Goal: Task Accomplishment & Management: Use online tool/utility

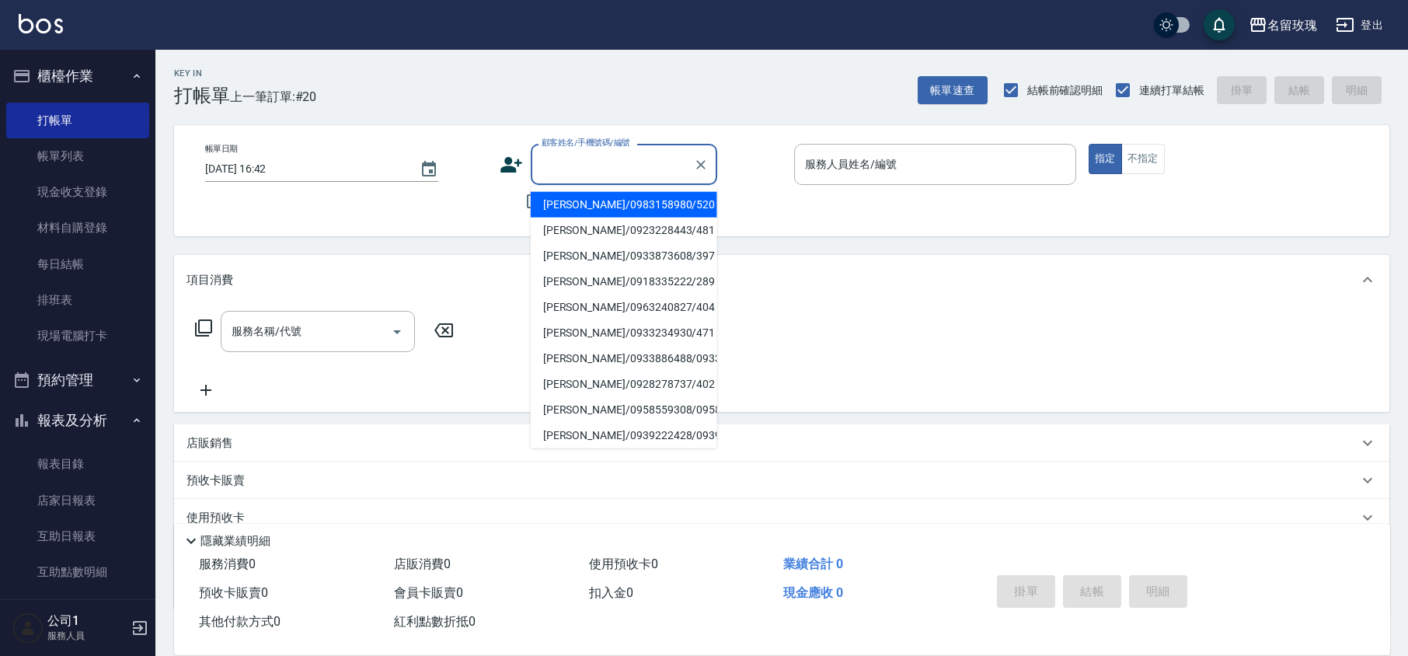
click at [563, 169] on input "顧客姓名/手機號碼/編號" at bounding box center [612, 164] width 149 height 27
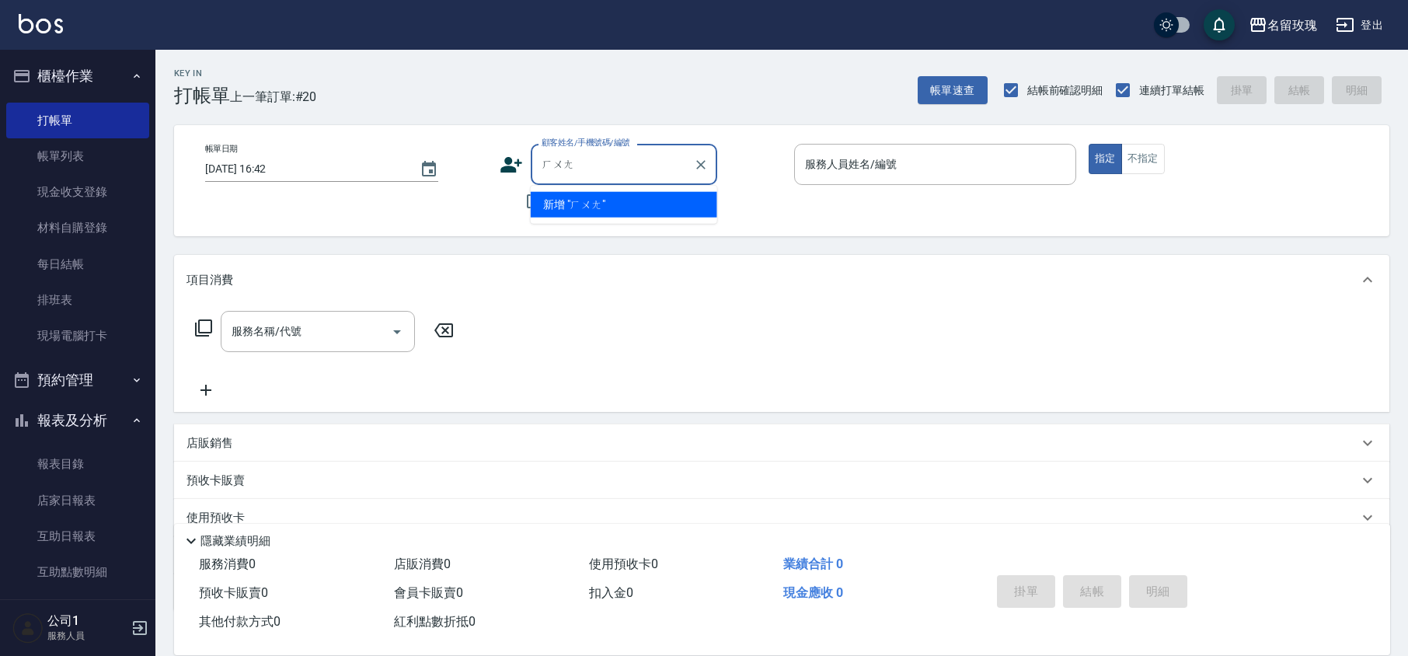
type input "煌"
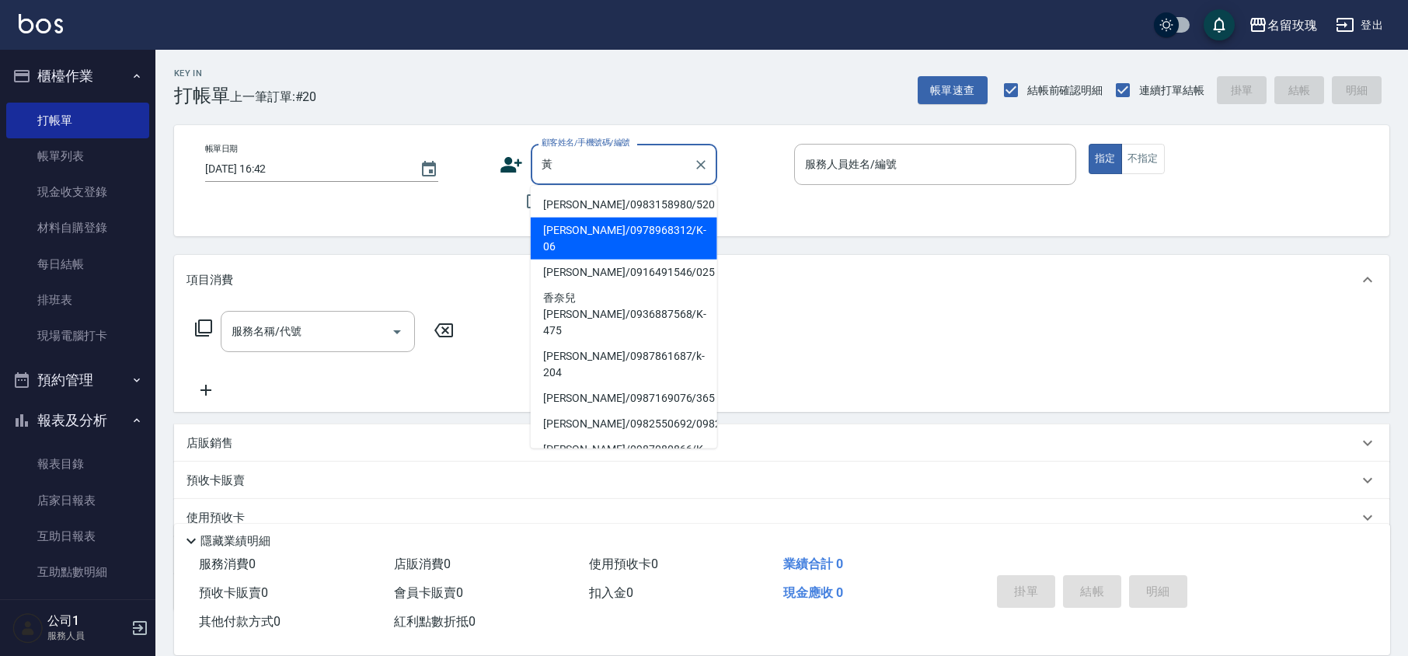
click at [619, 200] on li "[PERSON_NAME]/0983158980/520" at bounding box center [624, 205] width 186 height 26
type input "[PERSON_NAME]/0983158980/520"
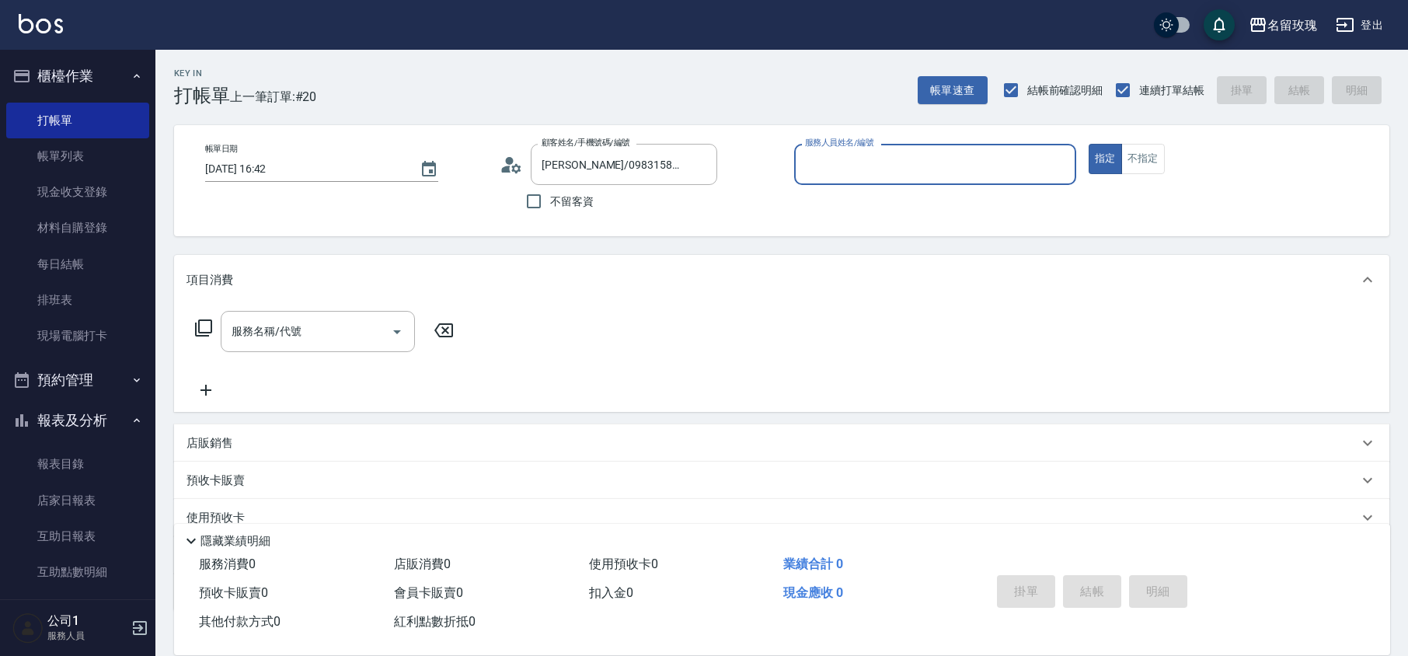
type input "VIVI-2"
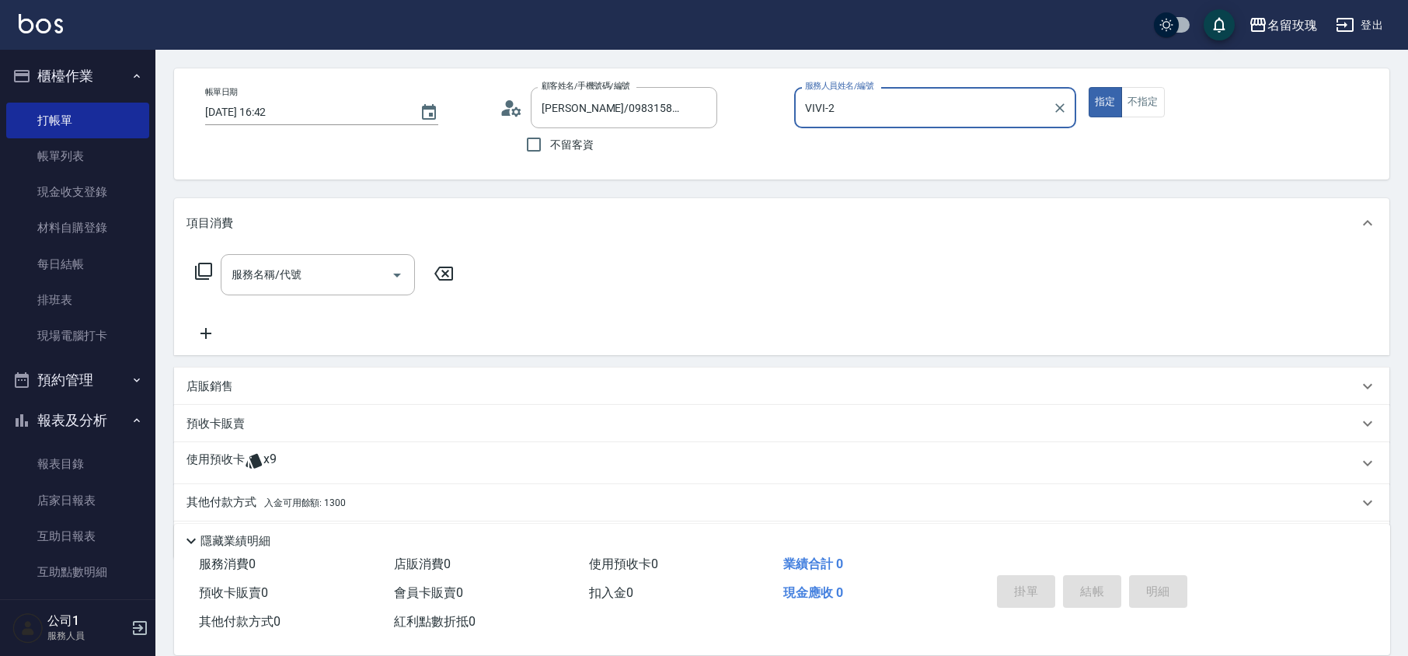
scroll to position [106, 0]
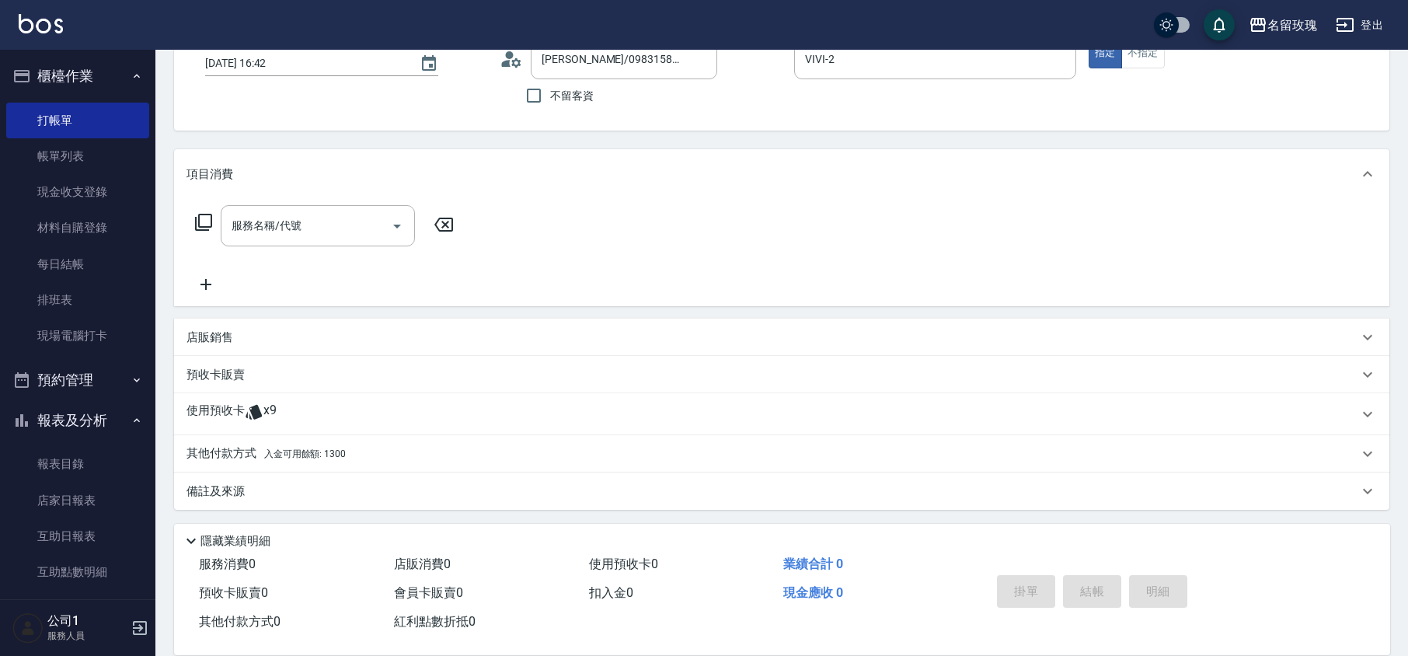
click at [267, 405] on span "x9" at bounding box center [269, 413] width 13 height 23
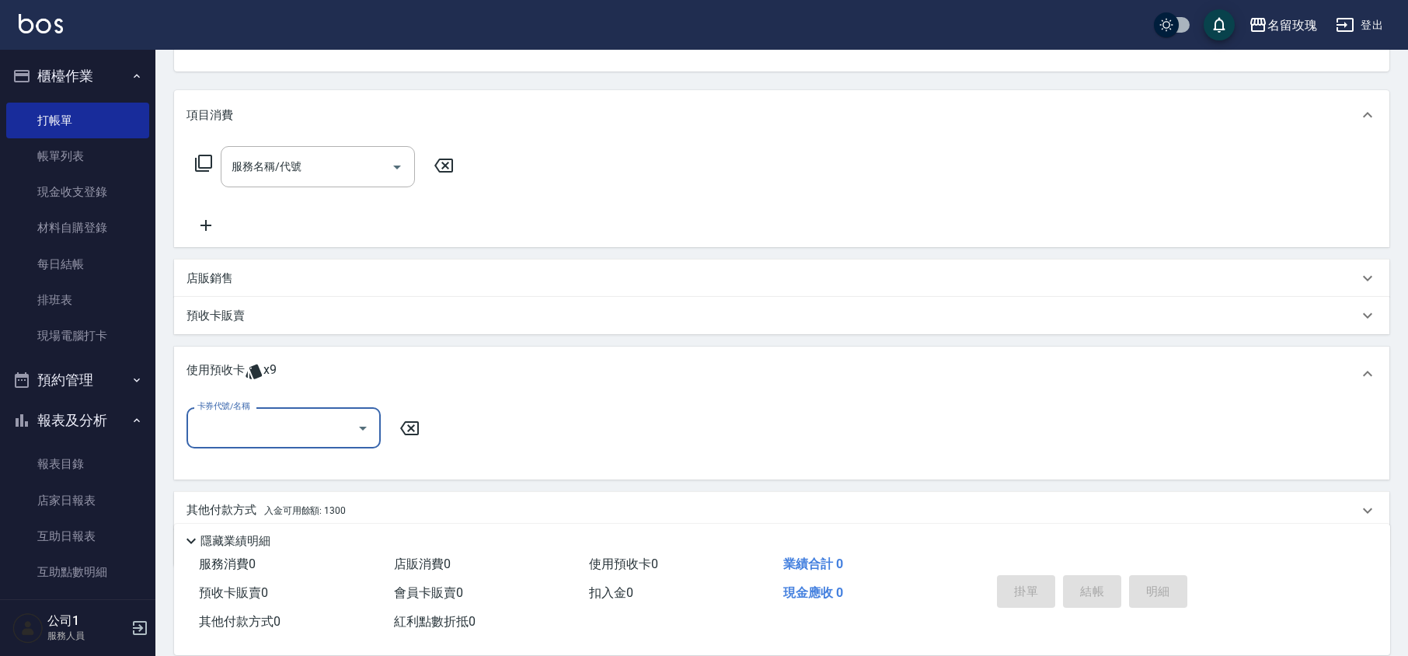
scroll to position [221, 0]
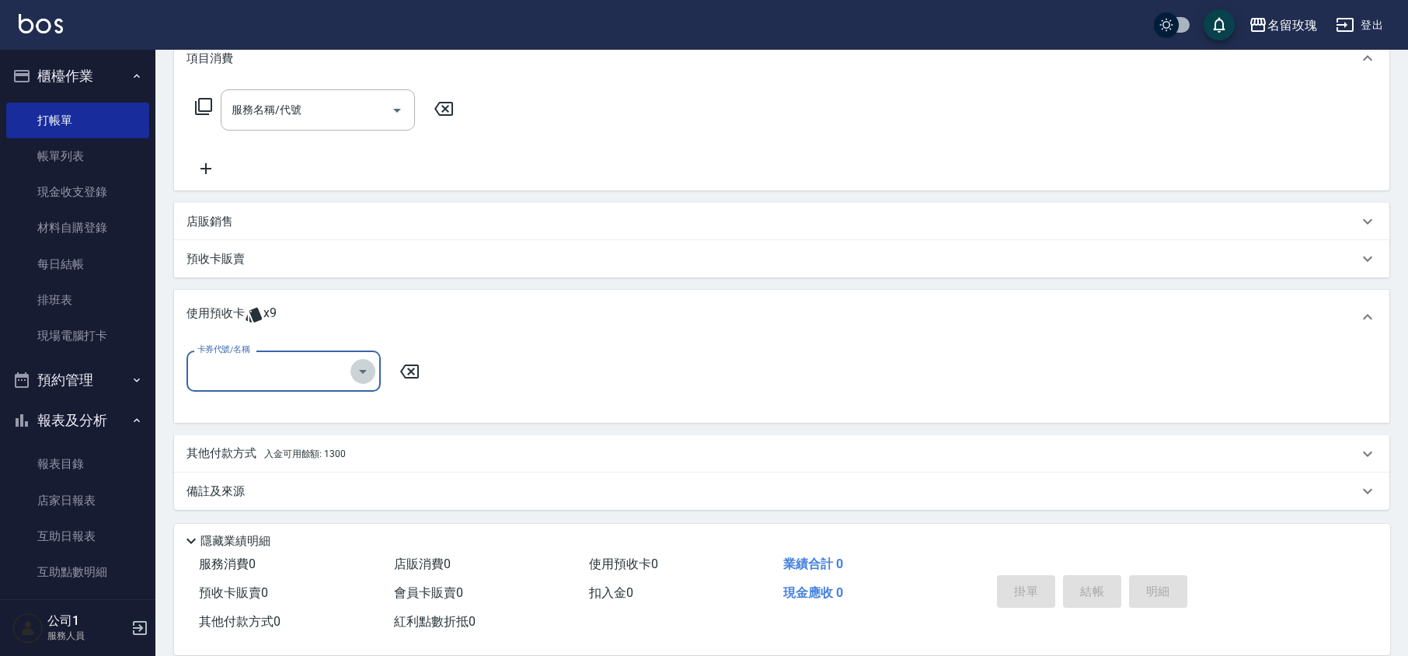
click at [362, 367] on icon "Open" at bounding box center [362, 371] width 19 height 19
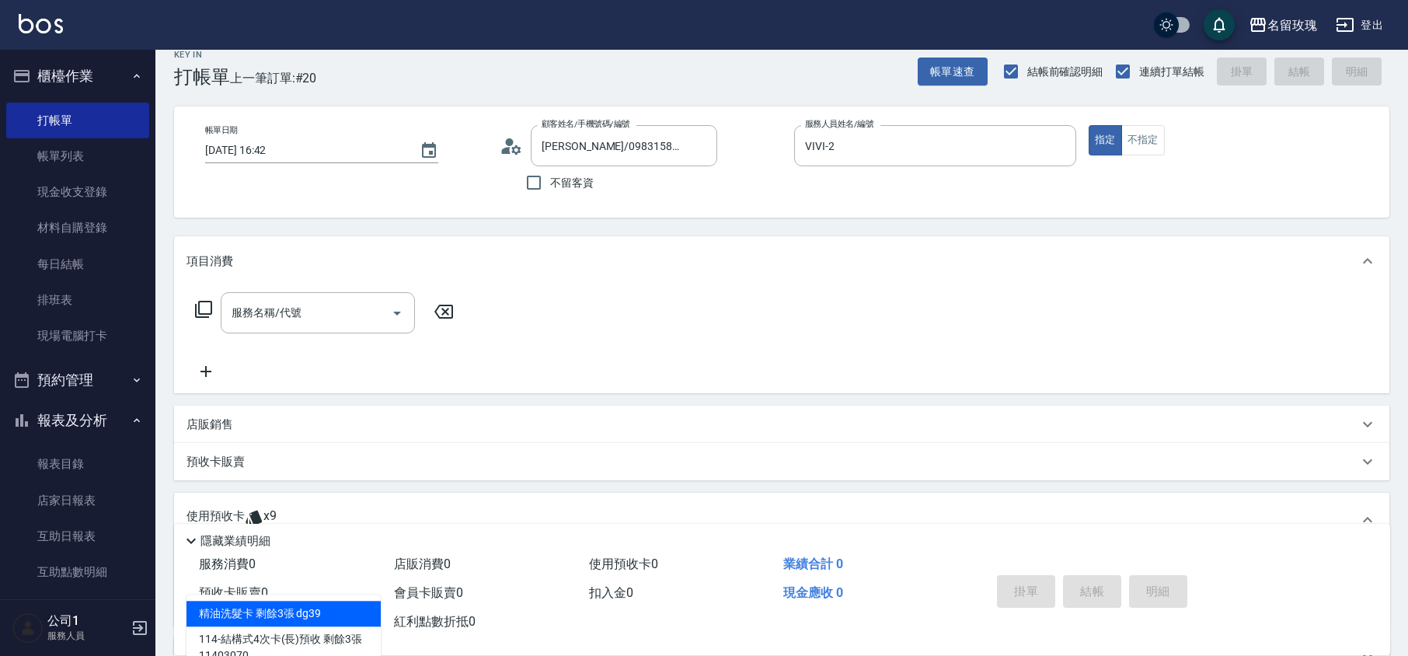
scroll to position [0, 0]
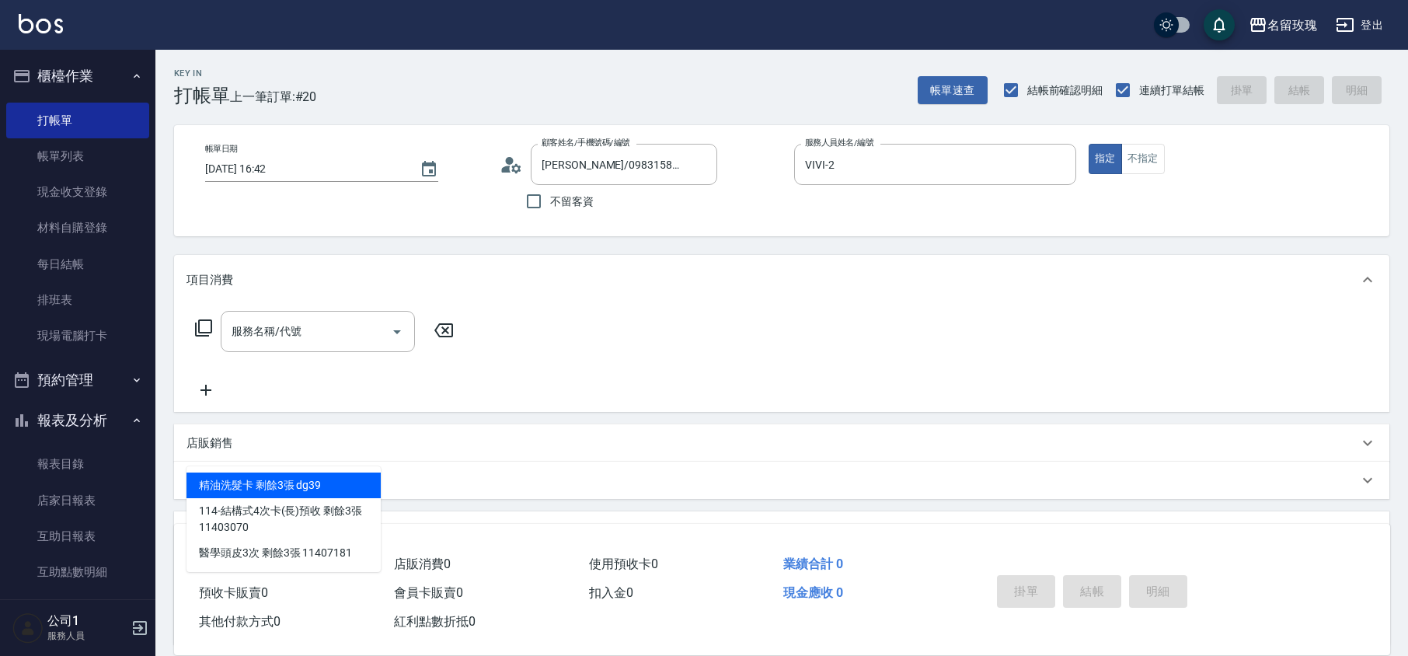
click at [513, 163] on icon at bounding box center [511, 164] width 23 height 23
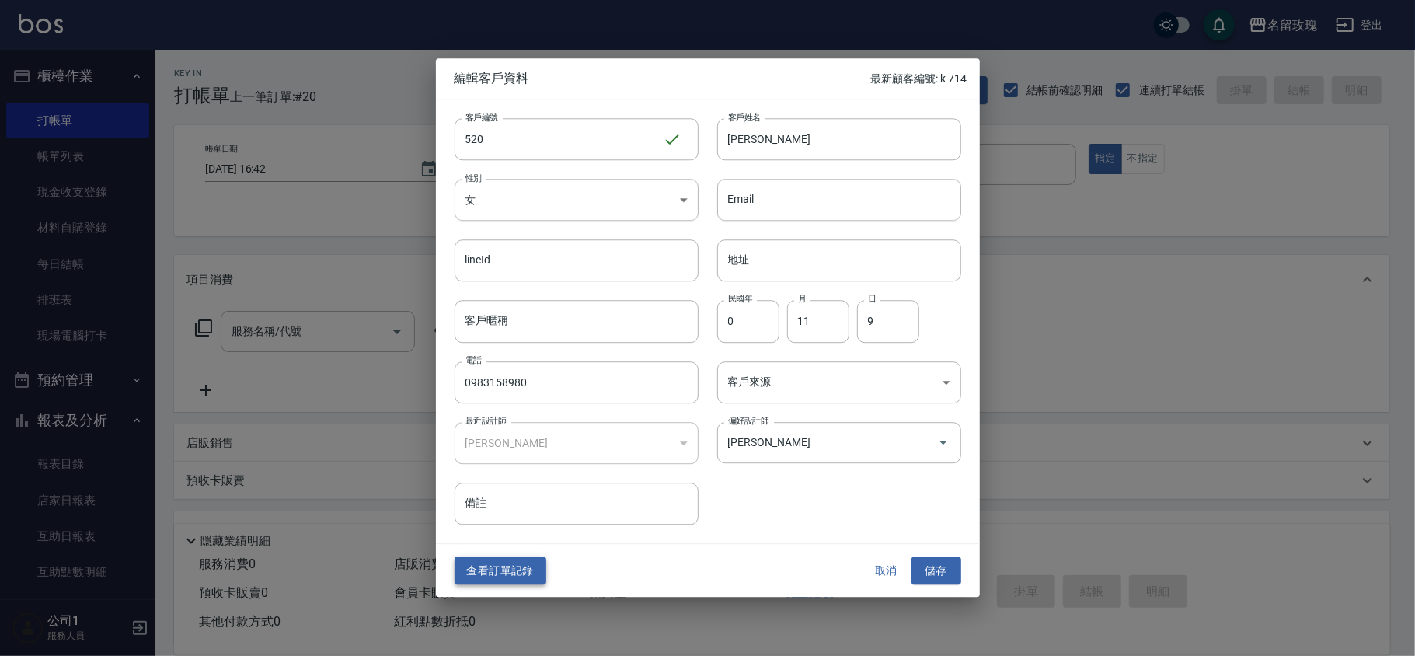
click at [517, 569] on button "查看訂單記錄" at bounding box center [500, 570] width 92 height 29
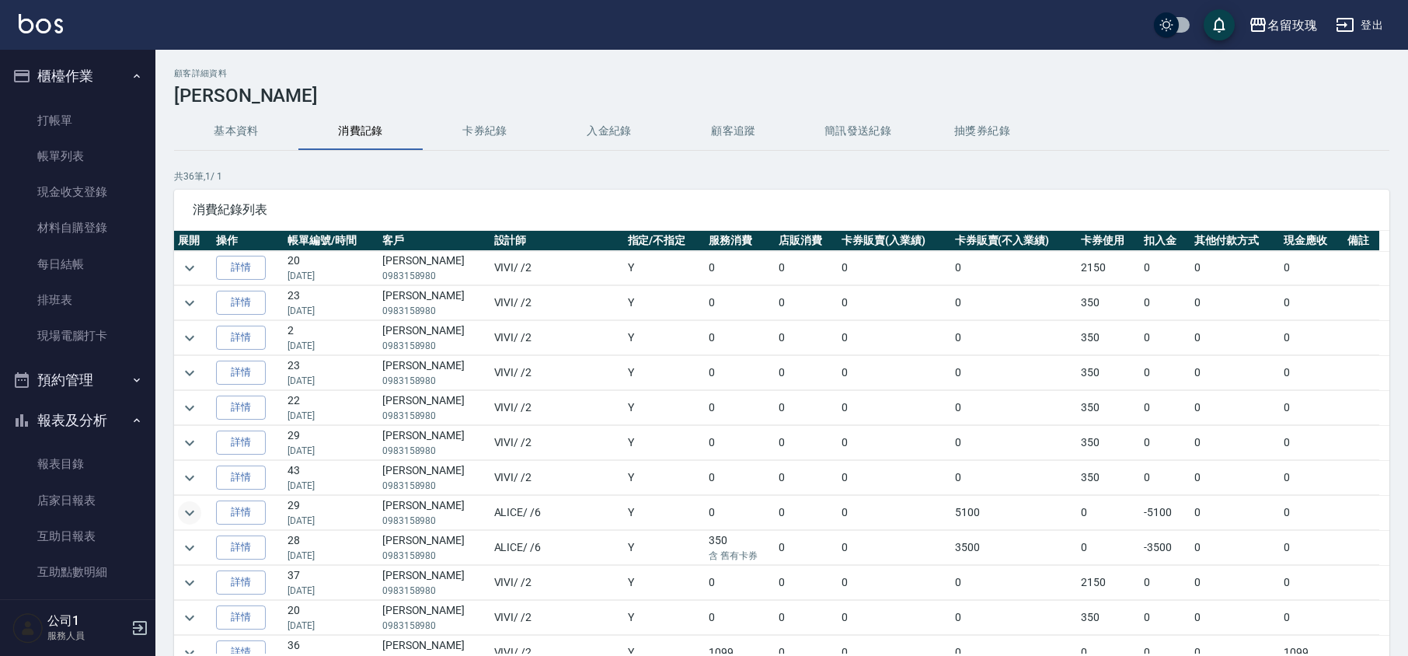
click at [191, 519] on icon "expand row" at bounding box center [189, 512] width 19 height 19
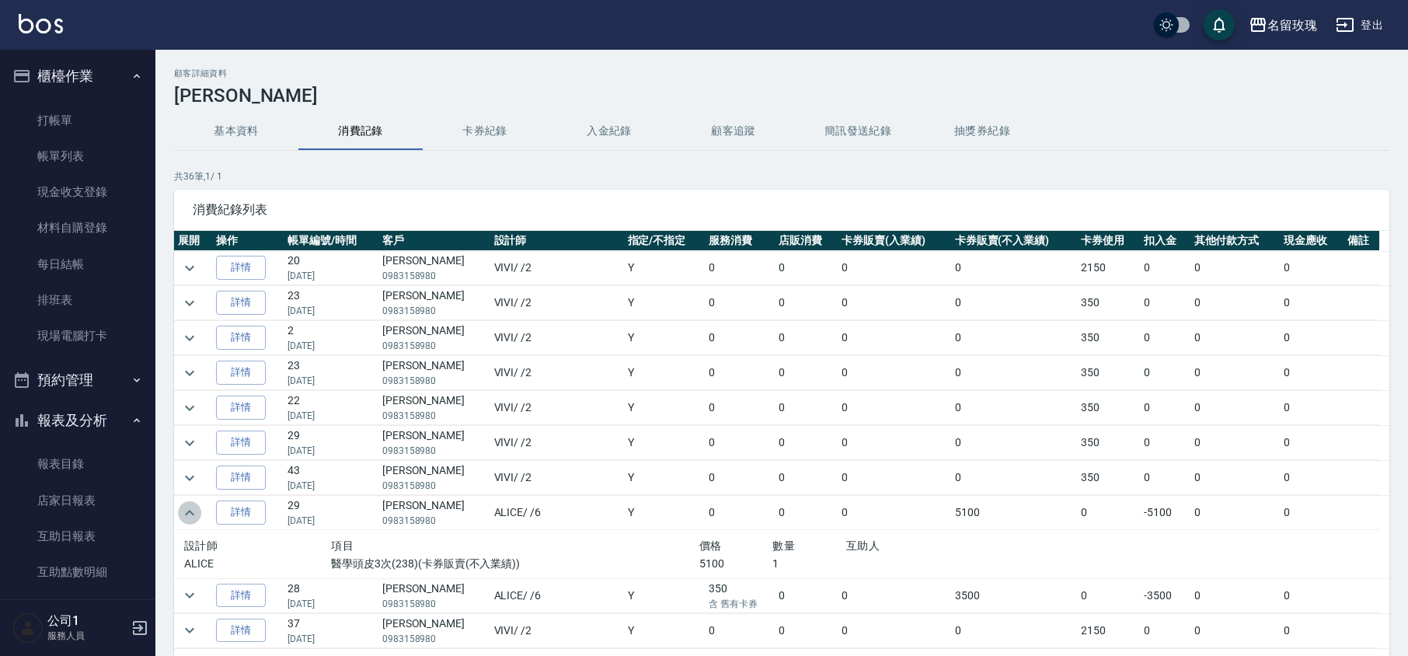
click at [193, 519] on icon "expand row" at bounding box center [189, 512] width 19 height 19
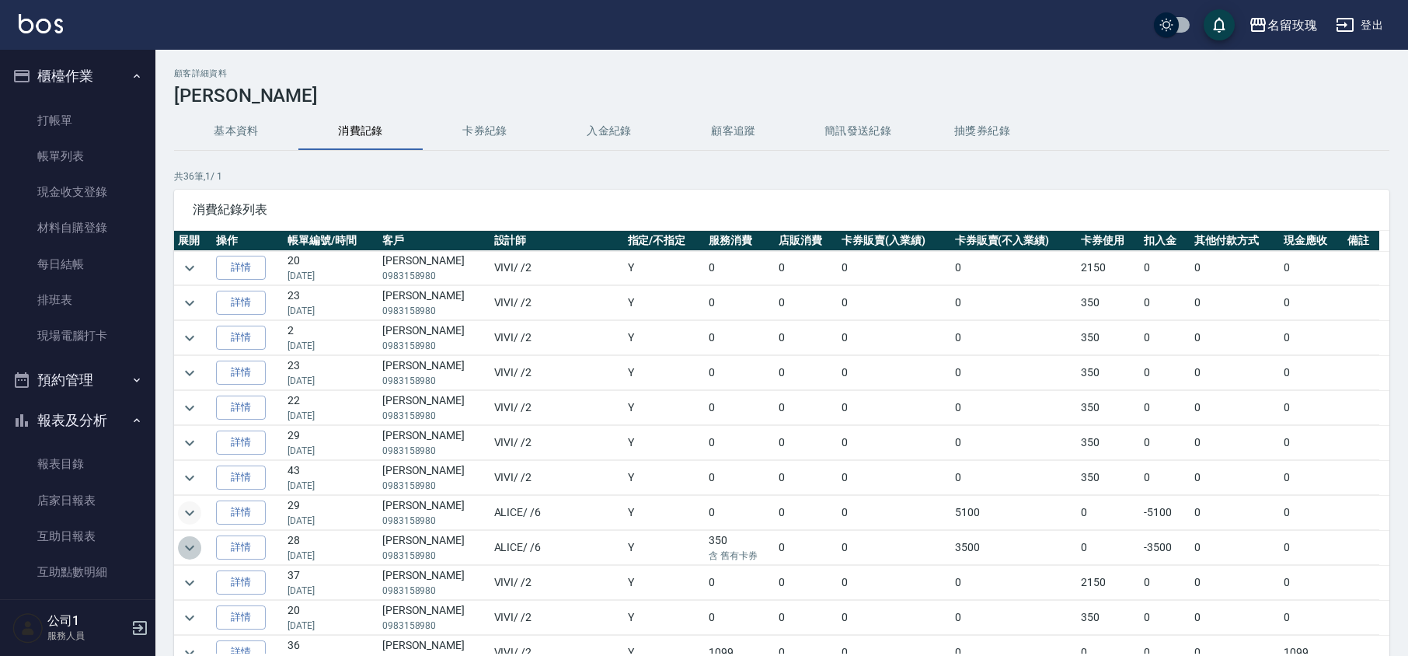
click at [193, 548] on icon "expand row" at bounding box center [189, 547] width 19 height 19
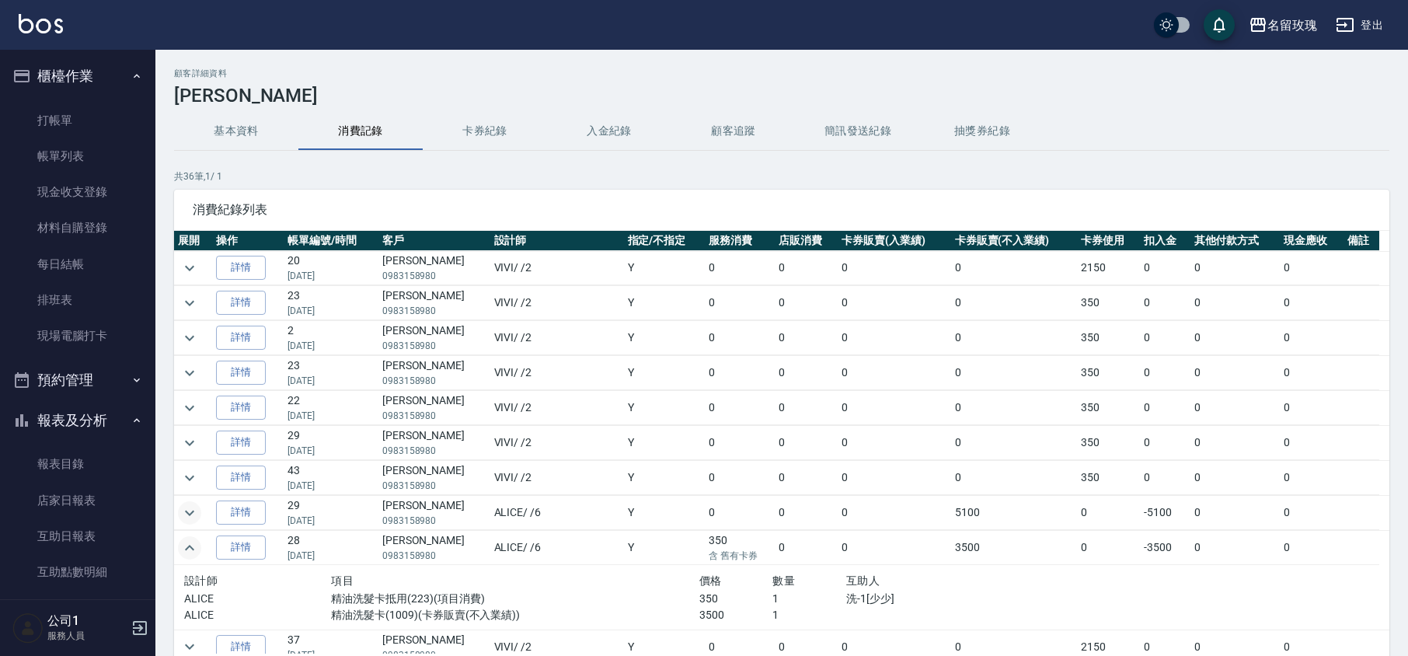
scroll to position [103, 0]
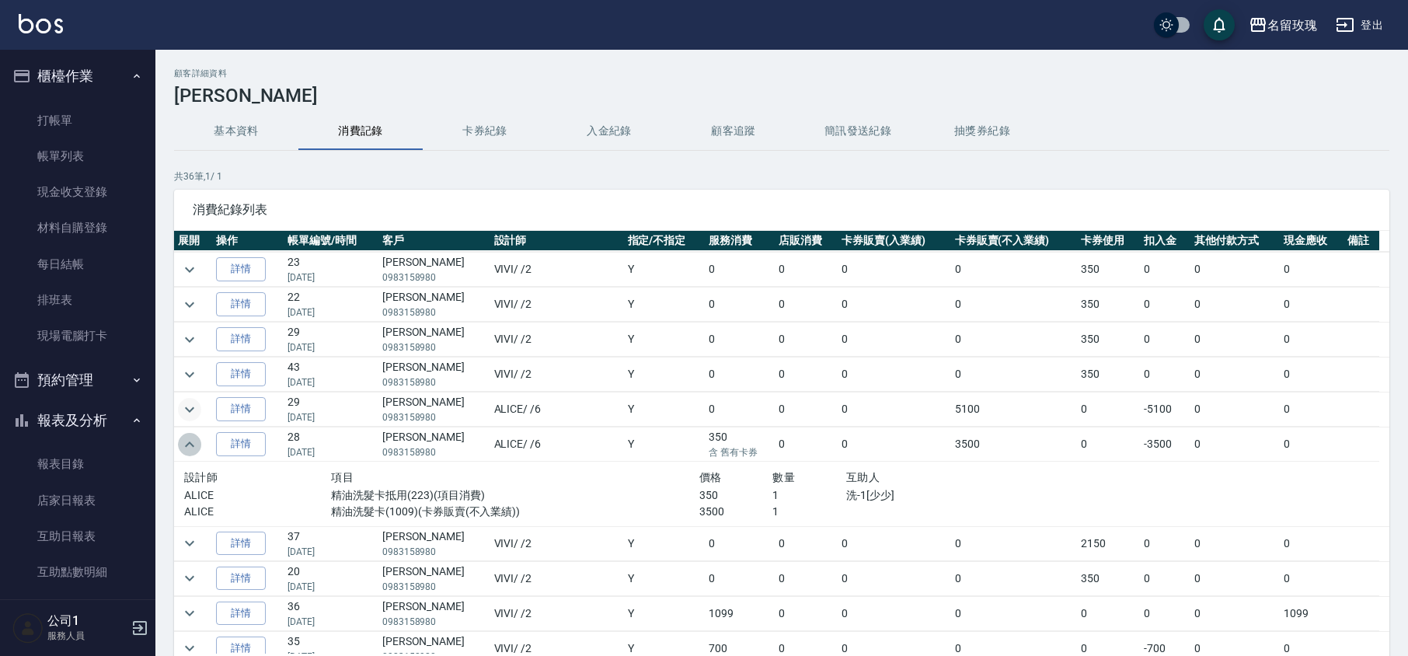
click at [191, 445] on icon "expand row" at bounding box center [189, 444] width 19 height 19
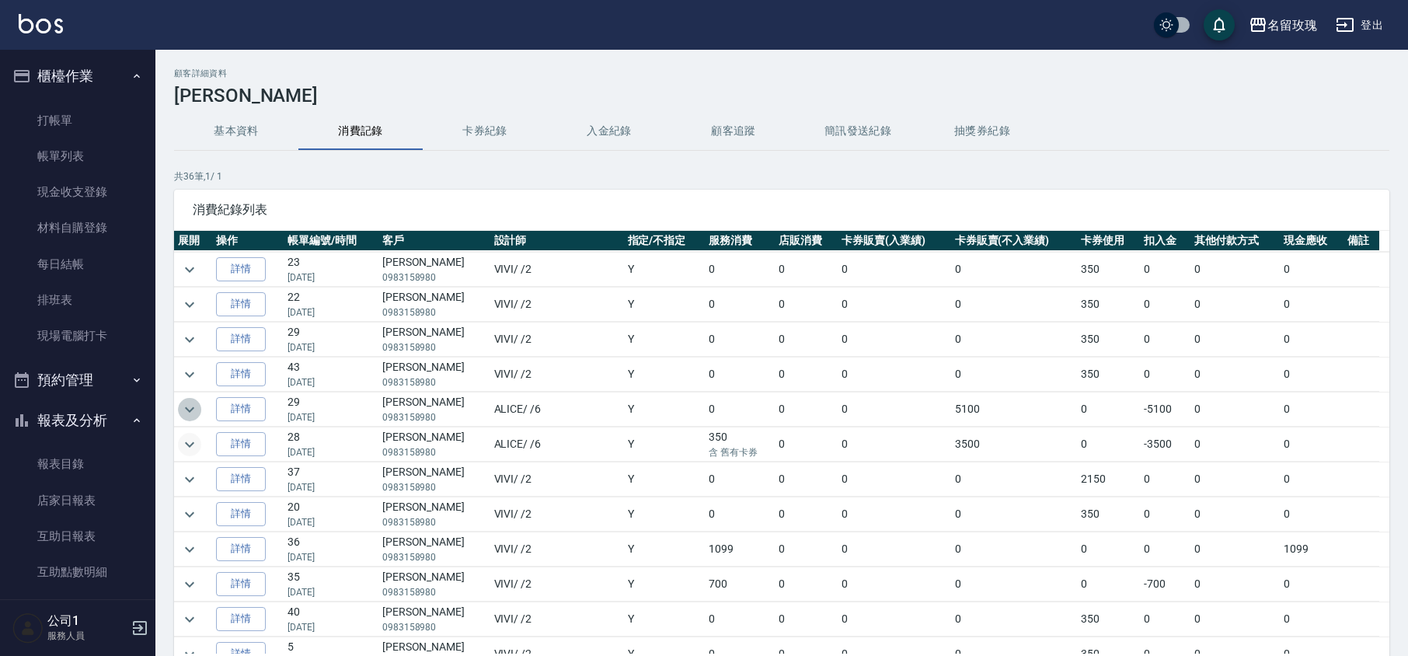
click at [194, 408] on icon "expand row" at bounding box center [189, 409] width 19 height 19
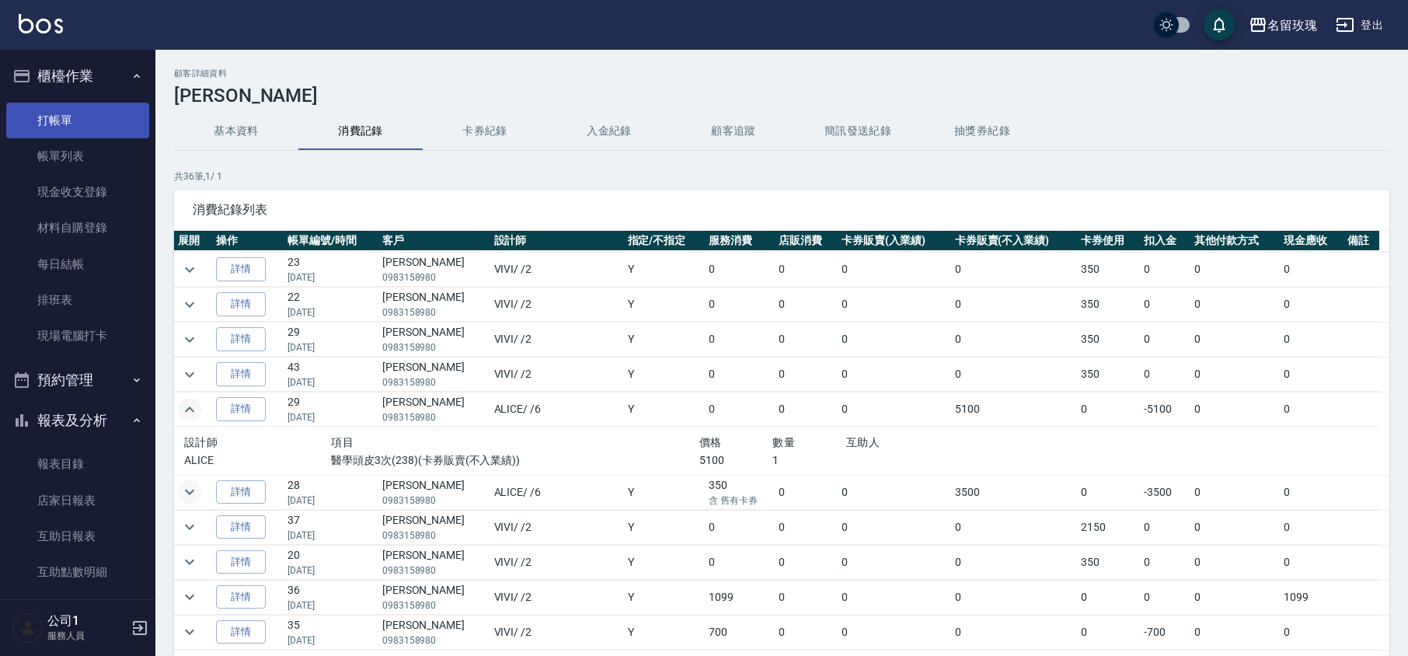
click at [78, 128] on link "打帳單" at bounding box center [77, 121] width 143 height 36
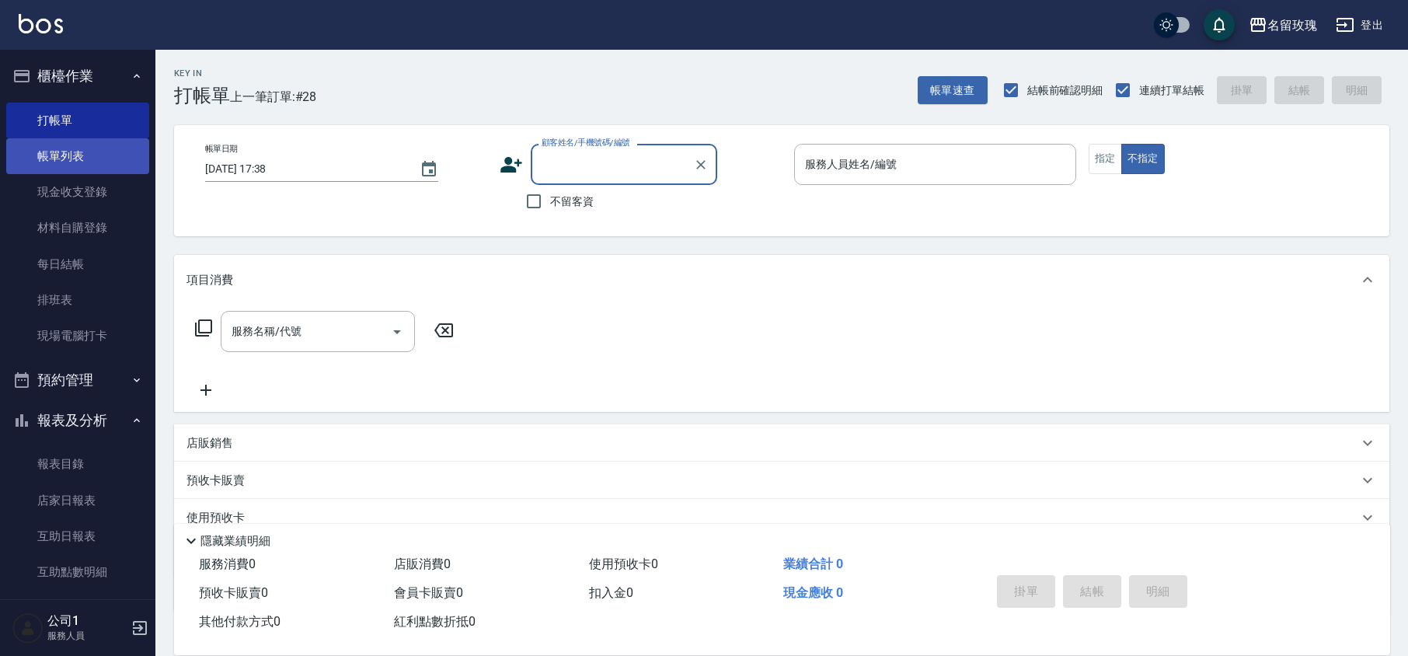
click at [110, 162] on link "帳單列表" at bounding box center [77, 156] width 143 height 36
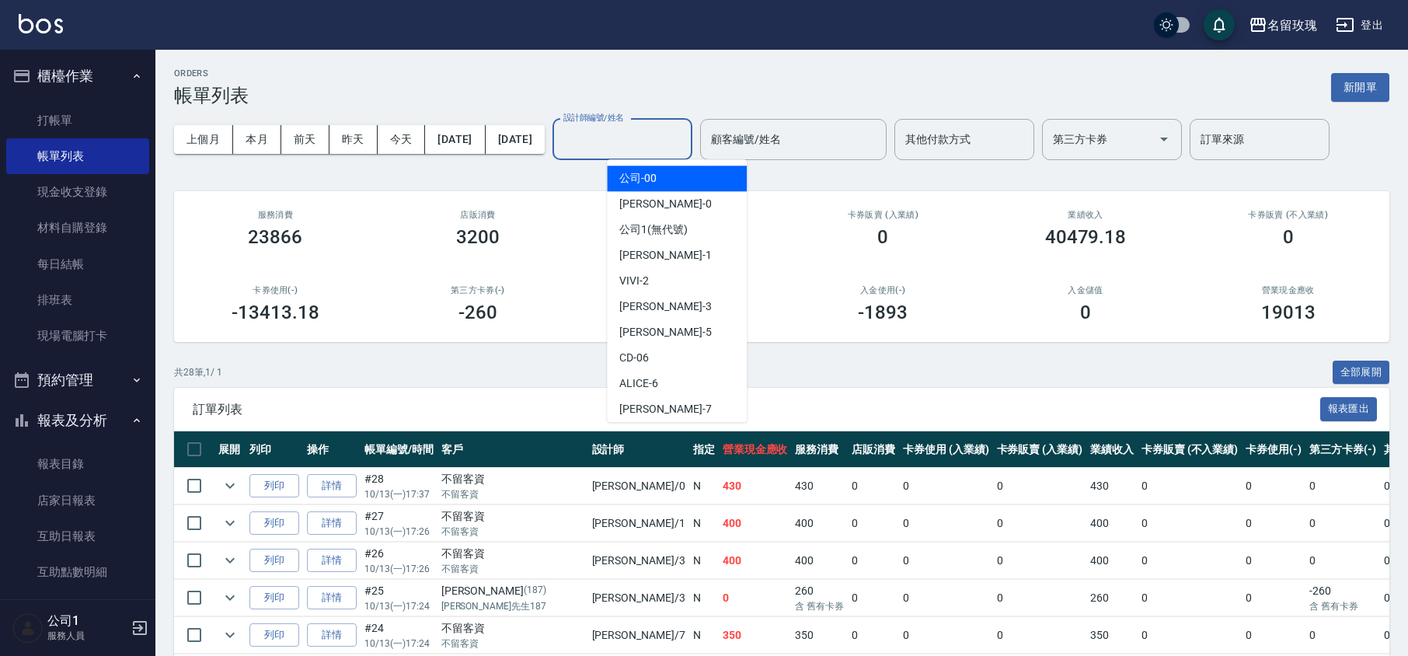
click at [685, 138] on input "設計師編號/姓名" at bounding box center [622, 139] width 126 height 27
click at [693, 281] on div "VIVI -2" at bounding box center [677, 281] width 140 height 26
type input "VIVI-2"
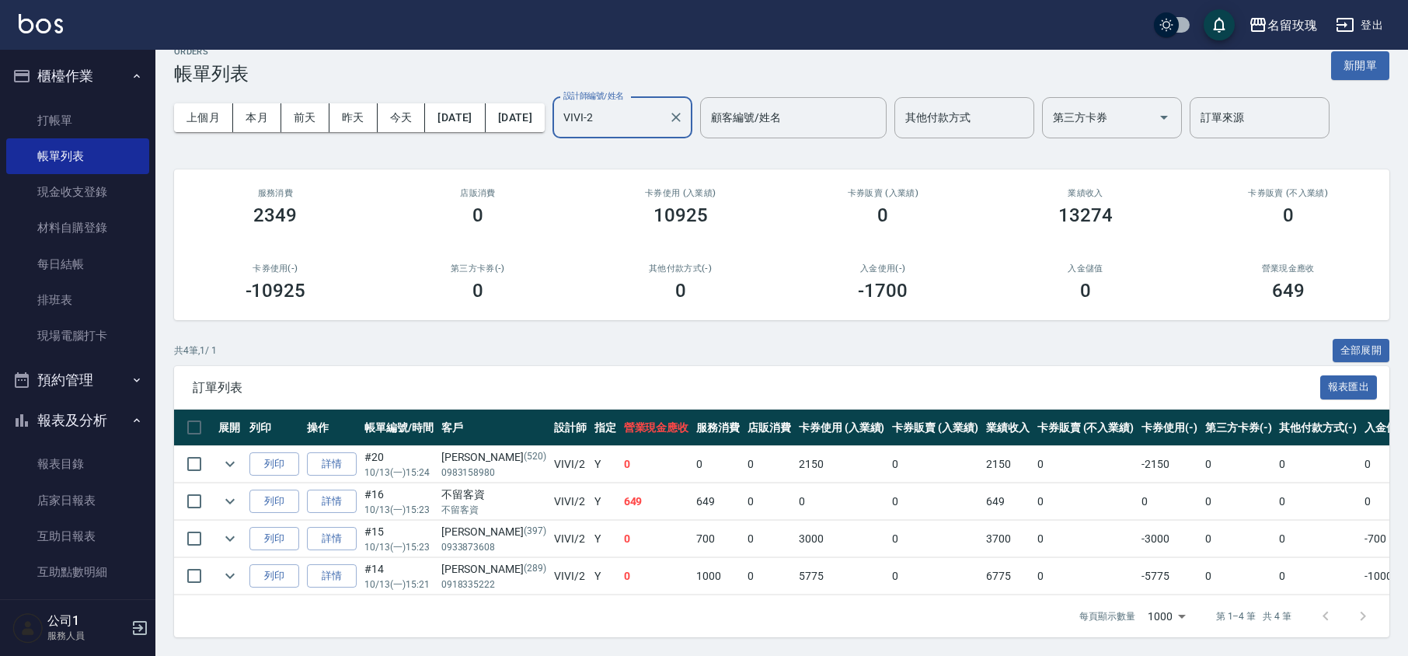
scroll to position [40, 0]
click at [54, 116] on link "打帳單" at bounding box center [77, 121] width 143 height 36
